Goal: Task Accomplishment & Management: Complete application form

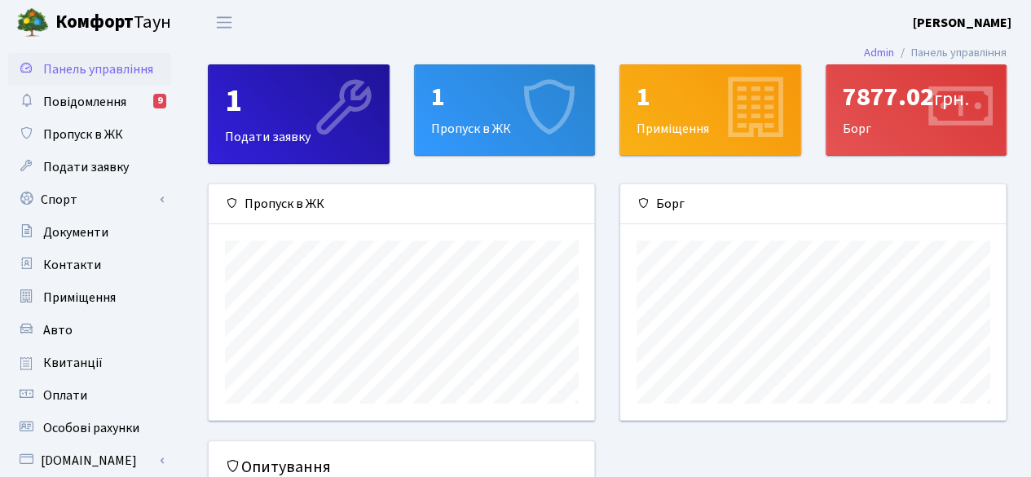
scroll to position [235, 386]
click at [518, 112] on icon at bounding box center [547, 109] width 77 height 77
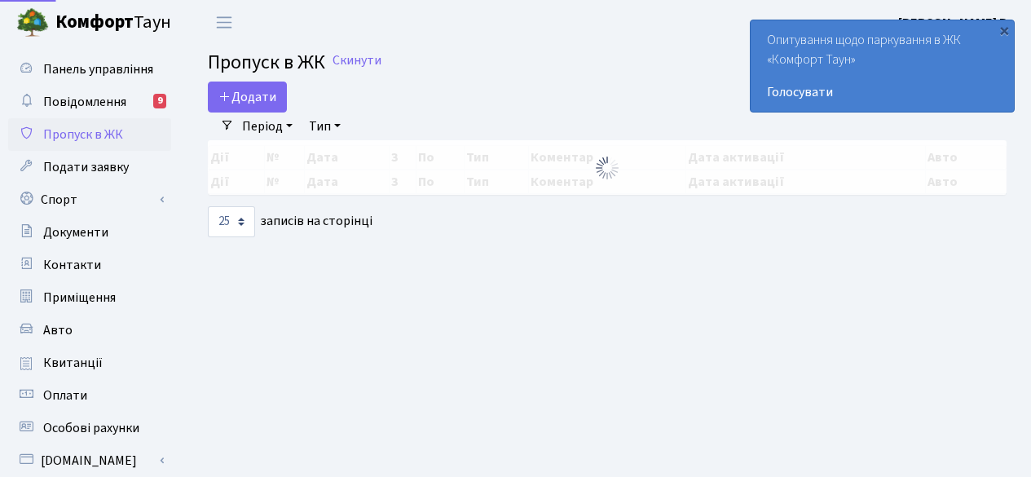
select select "25"
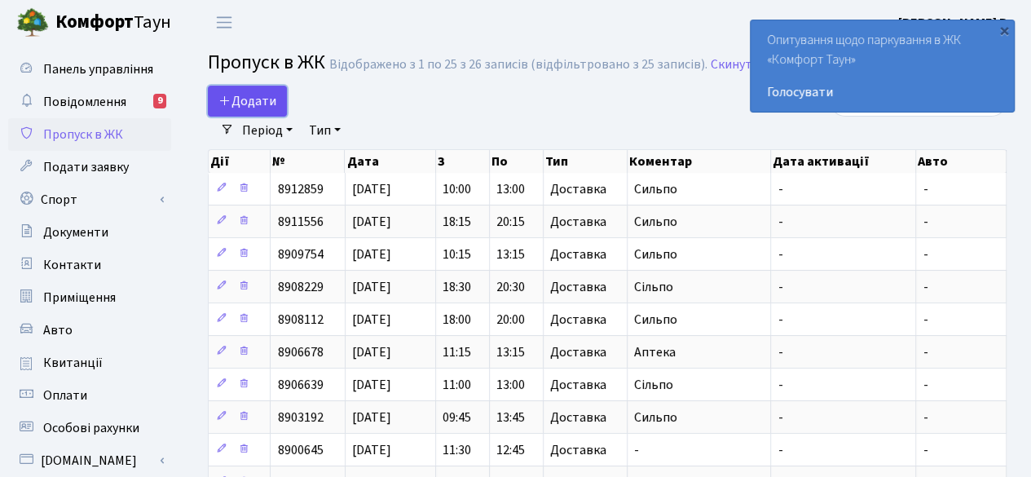
click at [274, 104] on span "Додати" at bounding box center [247, 101] width 58 height 18
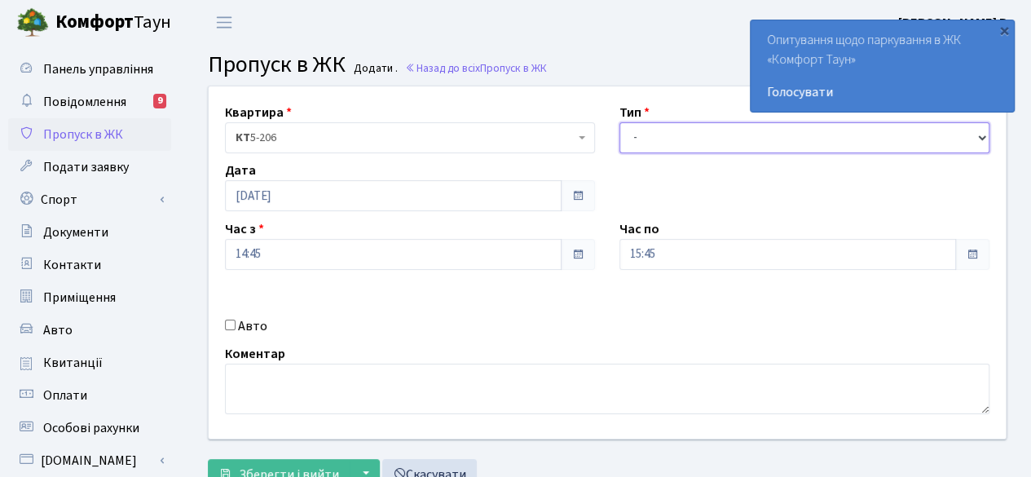
click at [718, 125] on select "- Доставка Таксі Гості Сервіс" at bounding box center [804, 137] width 370 height 31
select select "1"
click at [619, 122] on select "- Доставка Таксі Гості Сервіс" at bounding box center [804, 137] width 370 height 31
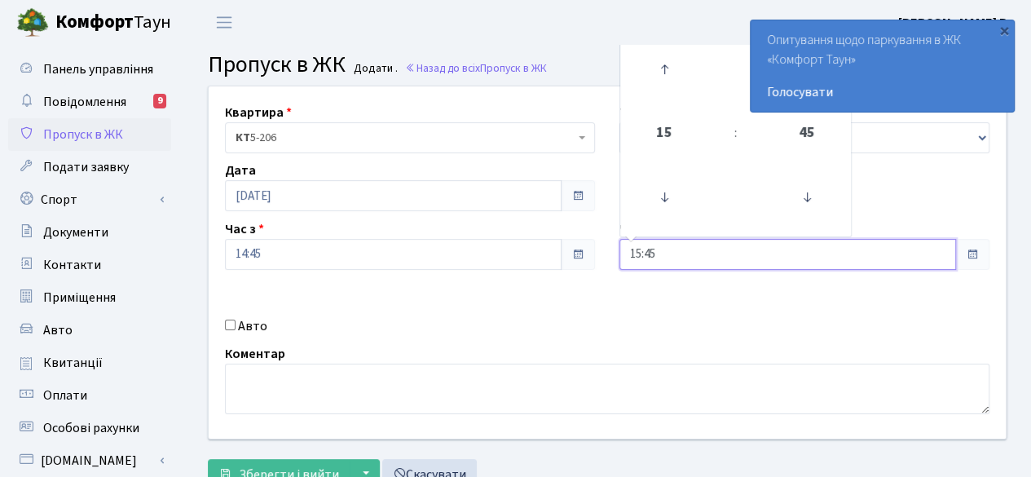
click at [947, 252] on input "15:45" at bounding box center [787, 254] width 337 height 31
click at [661, 68] on icon at bounding box center [664, 69] width 44 height 44
type input "16:45"
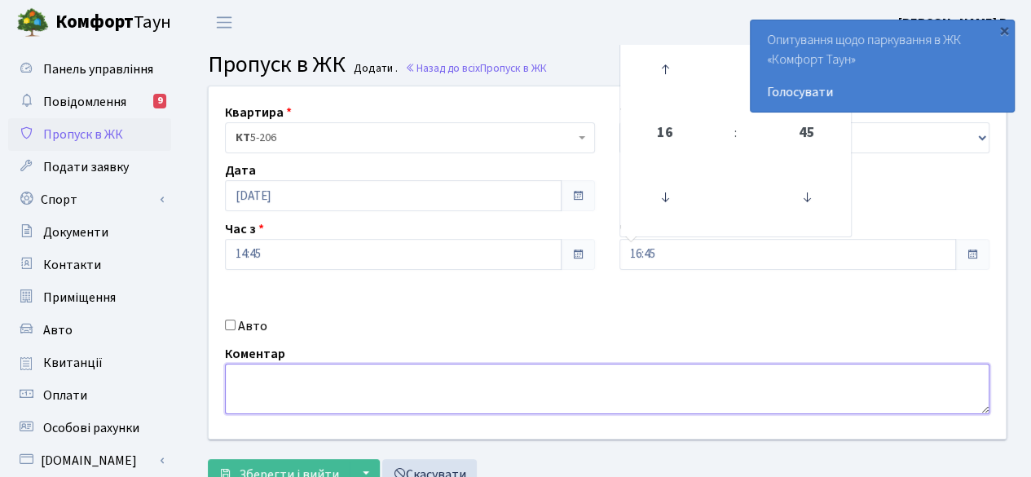
click at [447, 383] on textarea at bounding box center [607, 388] width 764 height 51
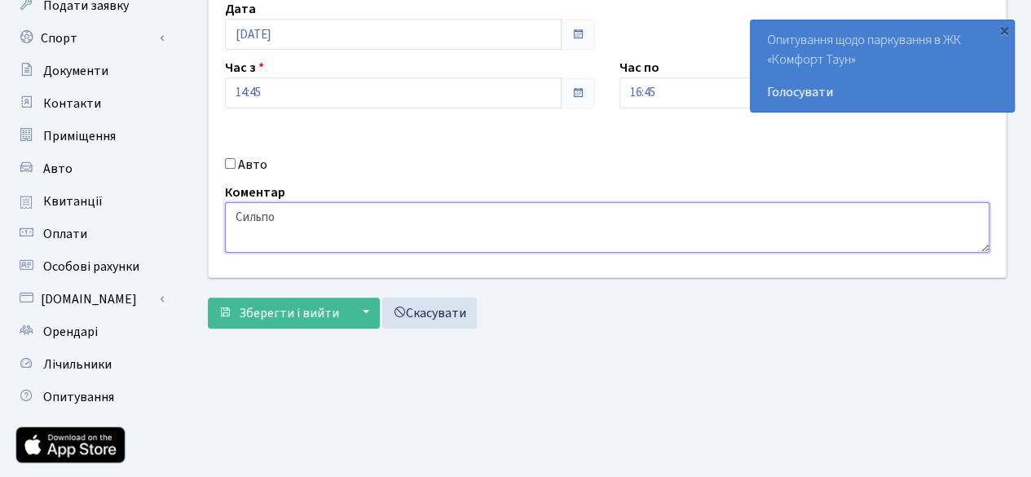
scroll to position [163, 0]
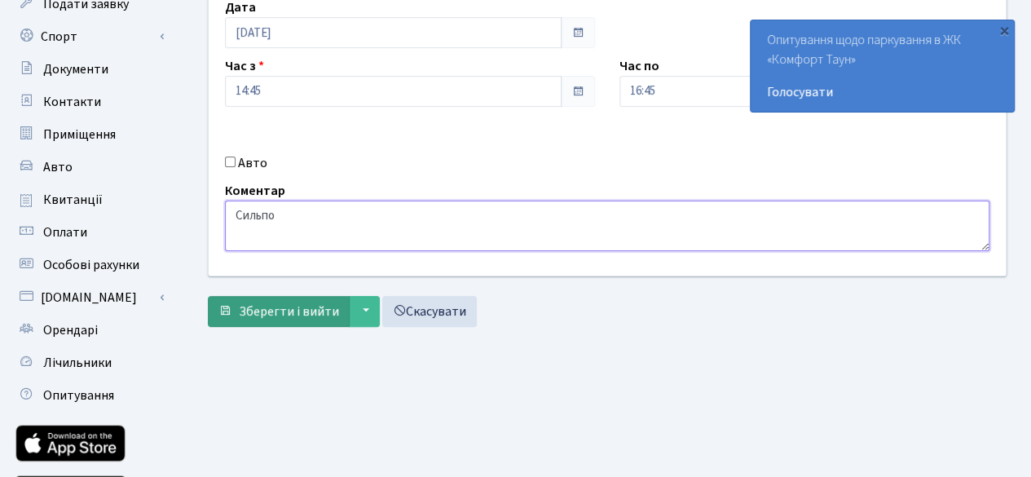
type textarea "Сильпо"
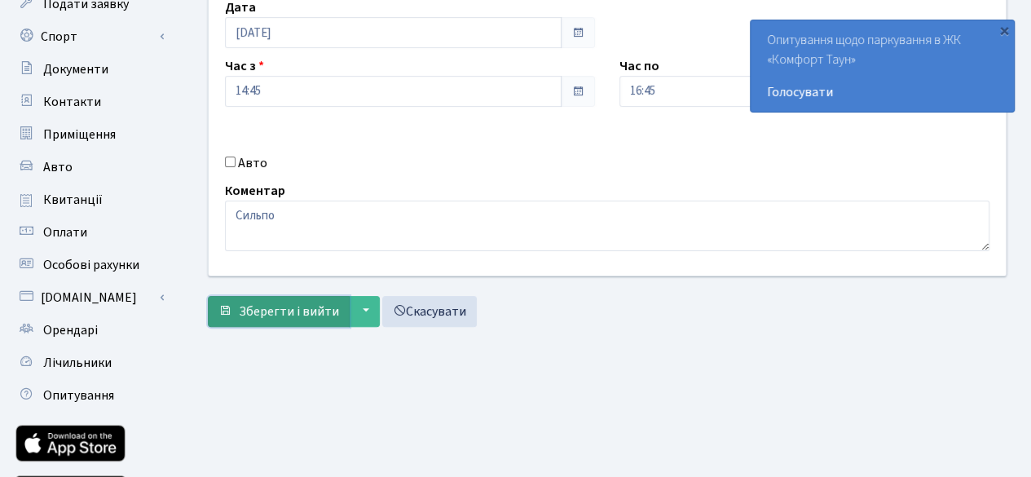
click at [270, 309] on span "Зберегти і вийти" at bounding box center [289, 311] width 100 height 18
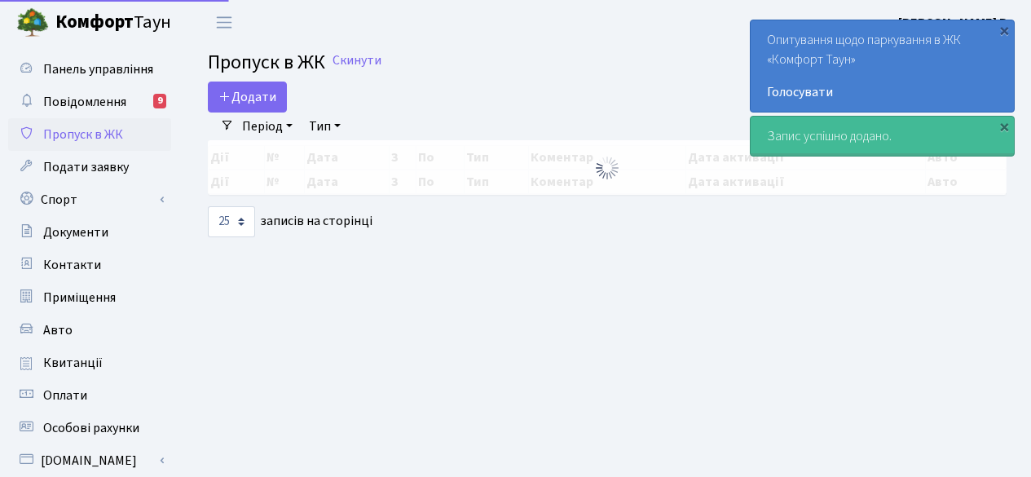
select select "25"
